Goal: Navigation & Orientation: Find specific page/section

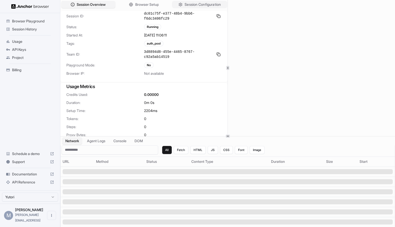
click at [202, 6] on span "Session Configuration" at bounding box center [203, 4] width 36 height 5
click at [184, 7] on button "Session Configuration" at bounding box center [199, 4] width 55 height 7
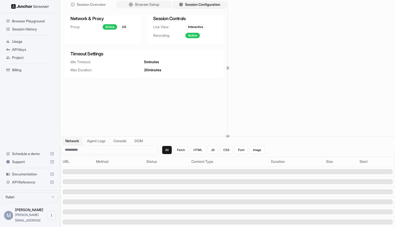
click at [154, 7] on span "Browser Setup" at bounding box center [147, 4] width 24 height 5
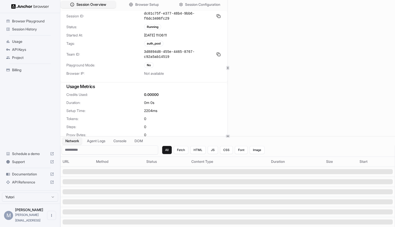
click at [110, 7] on button "Session Overview" at bounding box center [88, 4] width 55 height 7
click at [102, 5] on span "Session Overview" at bounding box center [91, 4] width 30 height 5
